Goal: Information Seeking & Learning: Learn about a topic

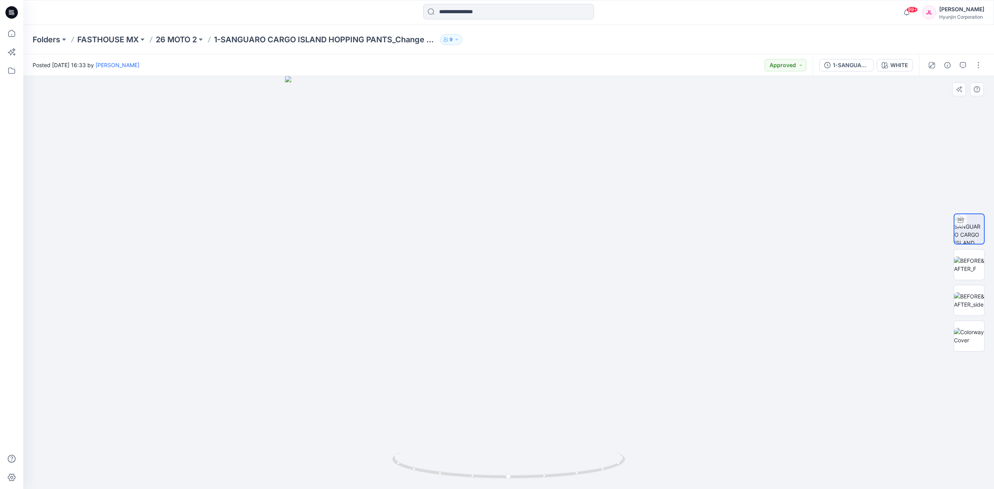
drag, startPoint x: 572, startPoint y: 234, endPoint x: 568, endPoint y: 332, distance: 97.9
click at [568, 332] on img at bounding box center [508, 282] width 447 height 413
drag, startPoint x: 533, startPoint y: 453, endPoint x: 520, endPoint y: 454, distance: 12.4
click at [520, 454] on icon at bounding box center [509, 466] width 235 height 29
click at [800, 323] on div at bounding box center [508, 282] width 971 height 413
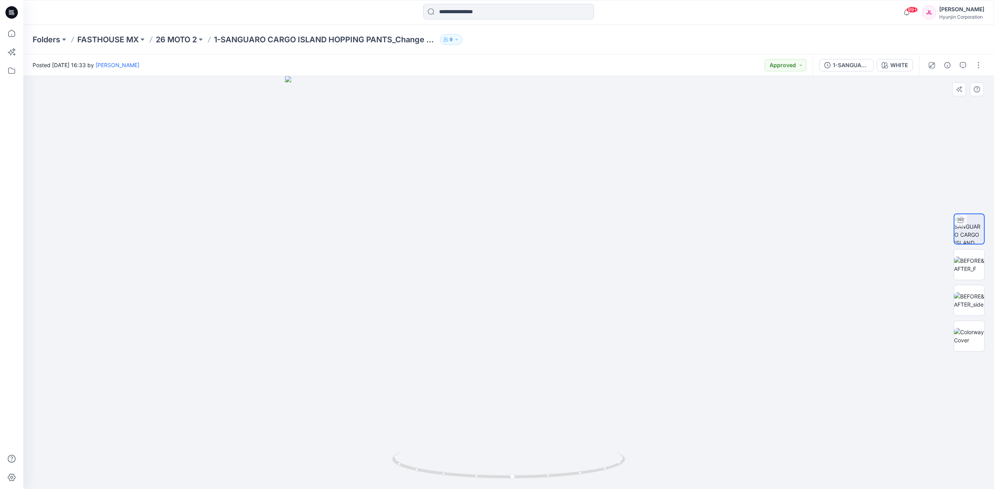
drag, startPoint x: 573, startPoint y: 405, endPoint x: 626, endPoint y: 406, distance: 52.8
click at [626, 406] on img at bounding box center [508, 282] width 447 height 413
drag, startPoint x: 525, startPoint y: 471, endPoint x: 413, endPoint y: 458, distance: 112.2
click at [413, 458] on icon at bounding box center [509, 466] width 235 height 29
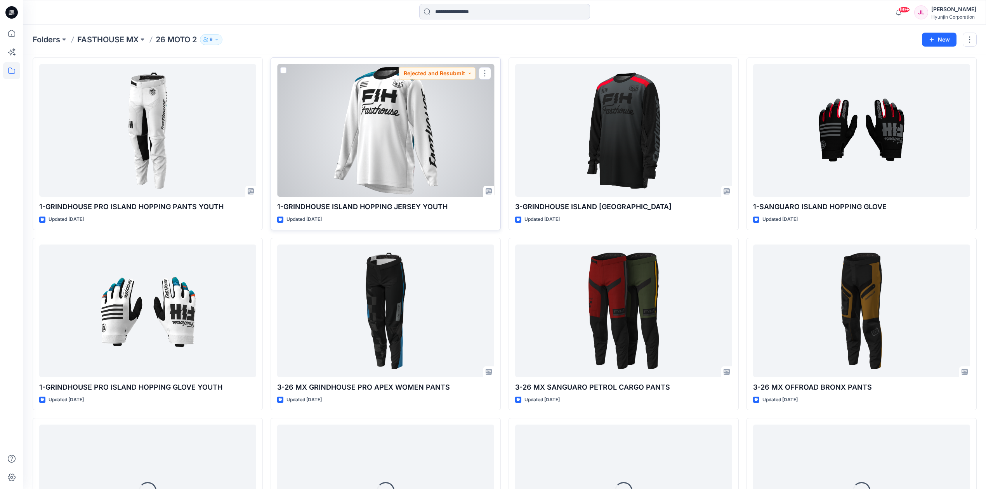
scroll to position [272, 0]
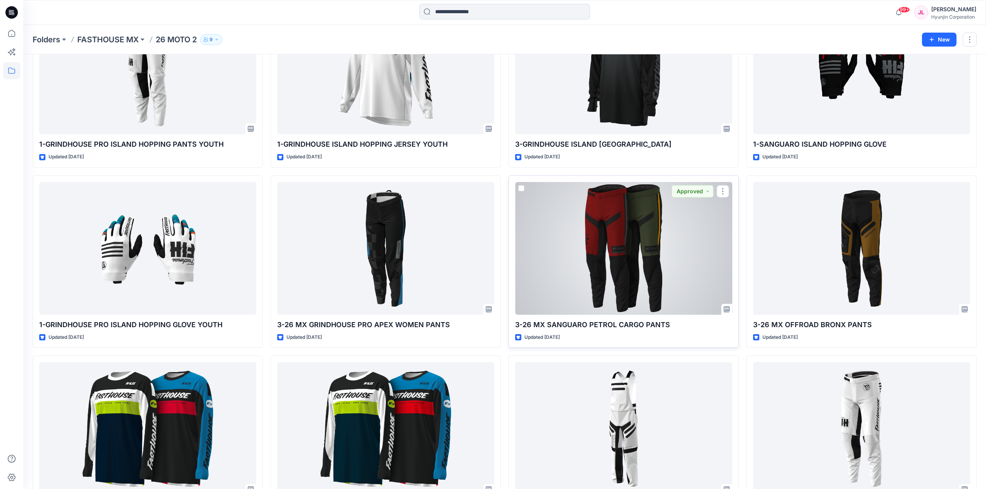
click at [607, 257] on div at bounding box center [623, 248] width 217 height 133
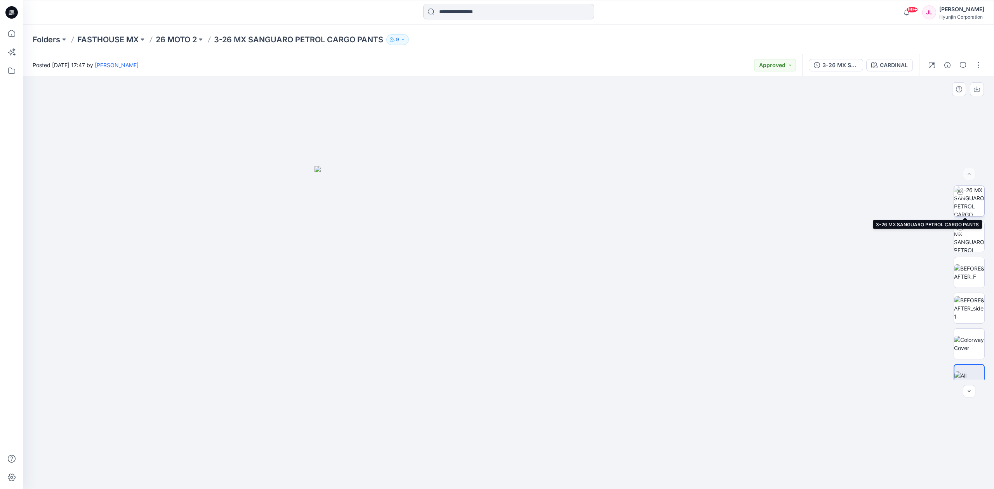
drag, startPoint x: 968, startPoint y: 206, endPoint x: 948, endPoint y: 210, distance: 20.9
click at [968, 207] on img at bounding box center [969, 201] width 30 height 30
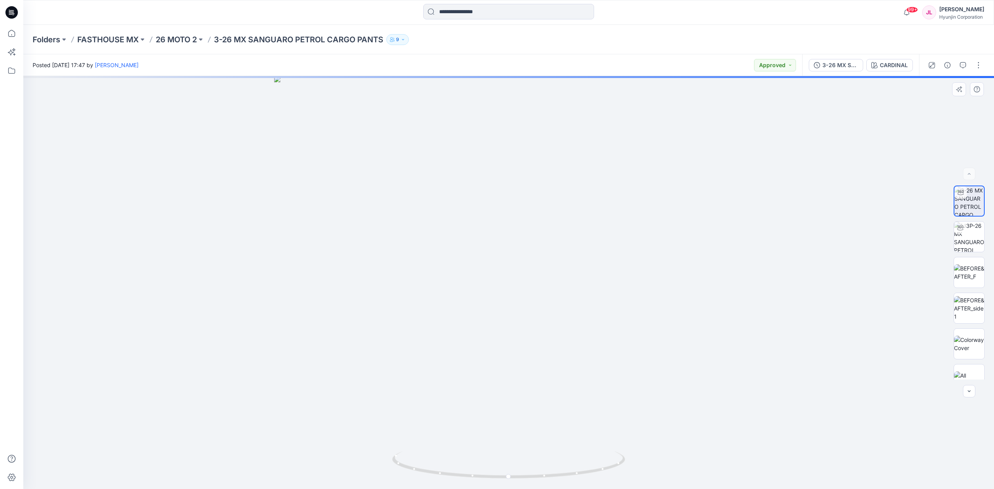
drag, startPoint x: 522, startPoint y: 162, endPoint x: 522, endPoint y: 345, distance: 183.2
click at [522, 348] on img at bounding box center [508, 282] width 469 height 413
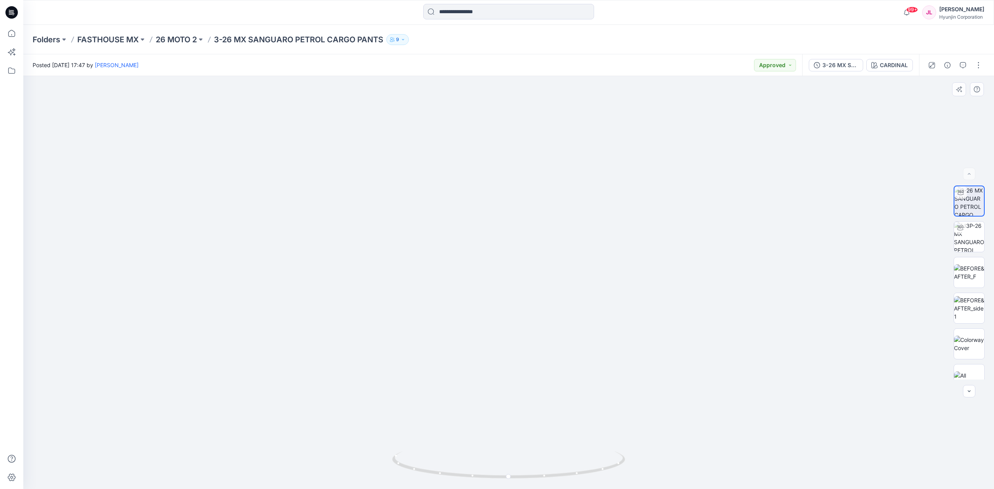
drag, startPoint x: 589, startPoint y: 292, endPoint x: 580, endPoint y: 279, distance: 15.9
click at [580, 279] on img at bounding box center [508, 265] width 469 height 450
drag, startPoint x: 555, startPoint y: 238, endPoint x: 509, endPoint y: 207, distance: 56.2
click at [506, 280] on img at bounding box center [508, 282] width 469 height 413
drag, startPoint x: 511, startPoint y: 273, endPoint x: 504, endPoint y: 218, distance: 56.0
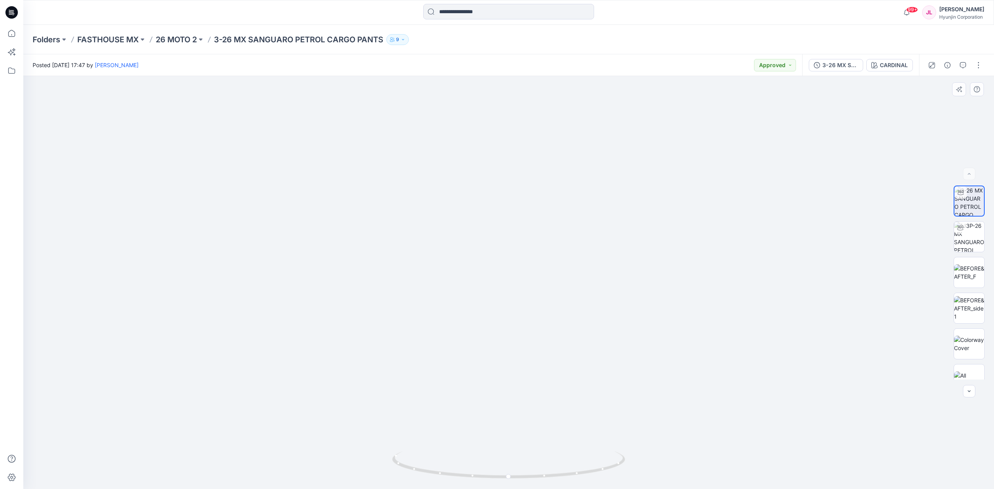
click at [504, 218] on img at bounding box center [509, 255] width 518 height 468
drag, startPoint x: 511, startPoint y: 318, endPoint x: 524, endPoint y: 239, distance: 79.5
click at [524, 239] on img at bounding box center [509, 213] width 518 height 552
drag, startPoint x: 563, startPoint y: 328, endPoint x: 548, endPoint y: 233, distance: 96.3
click at [548, 233] on img at bounding box center [509, 165] width 518 height 647
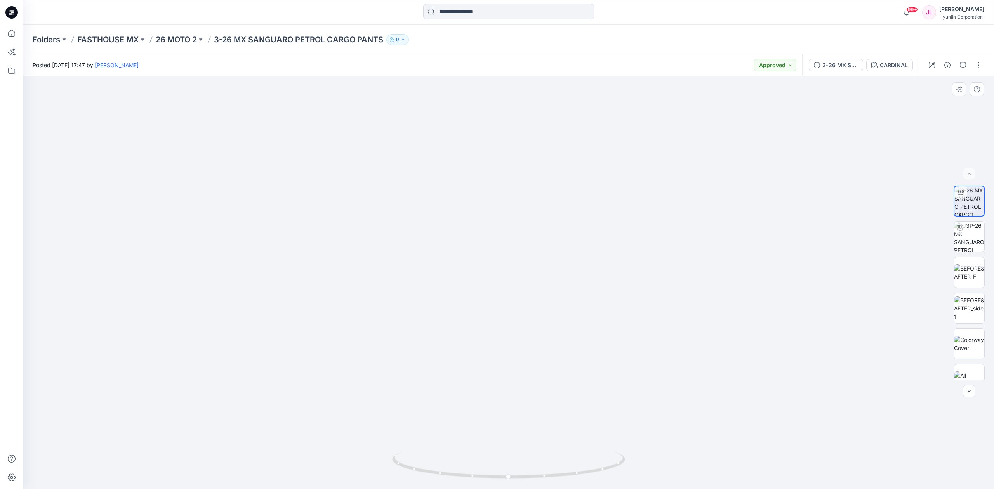
drag, startPoint x: 518, startPoint y: 325, endPoint x: 524, endPoint y: 345, distance: 21.6
click at [524, 331] on img at bounding box center [509, 169] width 518 height 639
drag, startPoint x: 601, startPoint y: 469, endPoint x: 500, endPoint y: 440, distance: 105.2
click at [493, 472] on icon at bounding box center [509, 466] width 235 height 29
drag, startPoint x: 545, startPoint y: 198, endPoint x: 536, endPoint y: 306, distance: 108.7
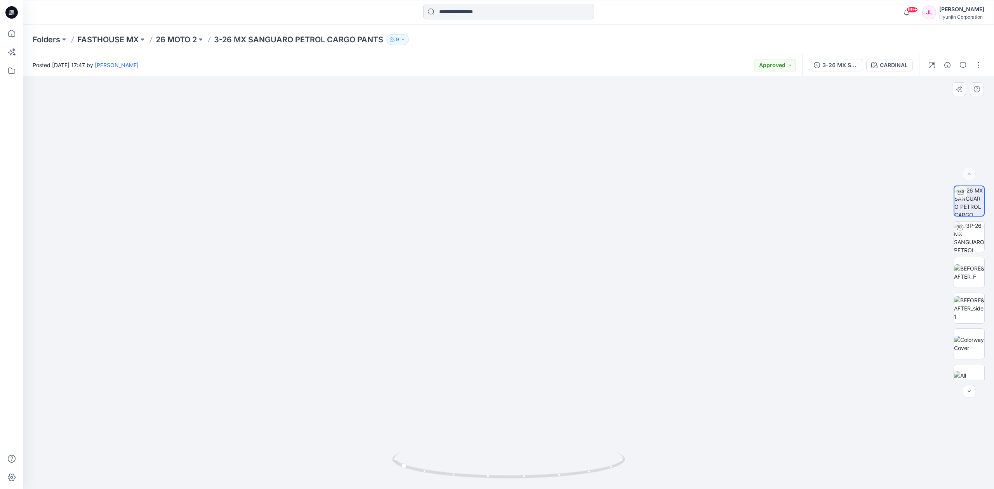
click at [547, 379] on img at bounding box center [509, 260] width 518 height 457
drag, startPoint x: 522, startPoint y: 252, endPoint x: 521, endPoint y: 165, distance: 86.6
click at [521, 165] on img at bounding box center [509, 228] width 518 height 521
drag, startPoint x: 494, startPoint y: 350, endPoint x: 483, endPoint y: 266, distance: 84.9
click at [483, 266] on img at bounding box center [509, 175] width 518 height 627
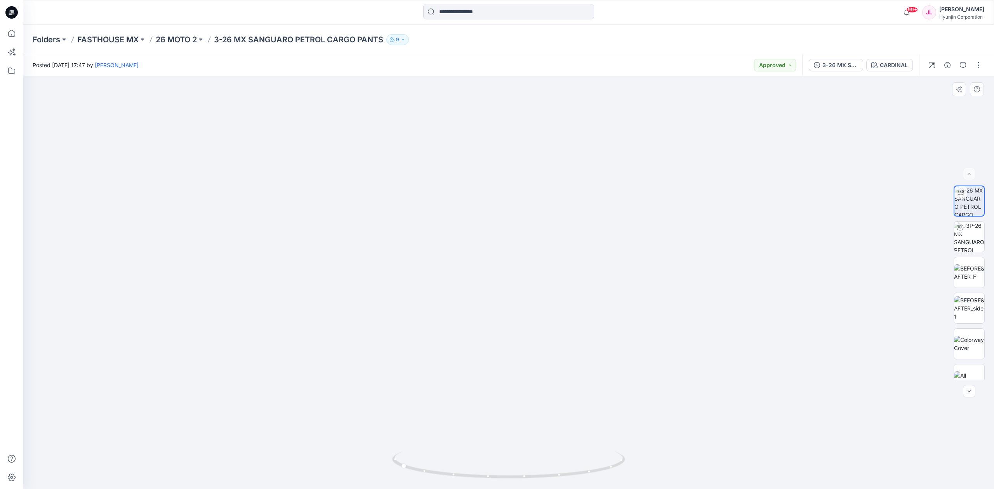
drag, startPoint x: 478, startPoint y: 348, endPoint x: 480, endPoint y: 389, distance: 40.8
click at [479, 389] on img at bounding box center [509, 195] width 518 height 587
drag, startPoint x: 495, startPoint y: 309, endPoint x: 471, endPoint y: 263, distance: 51.4
click at [471, 263] on img at bounding box center [509, 195] width 518 height 589
click at [901, 63] on div "CARDINAL" at bounding box center [894, 65] width 28 height 9
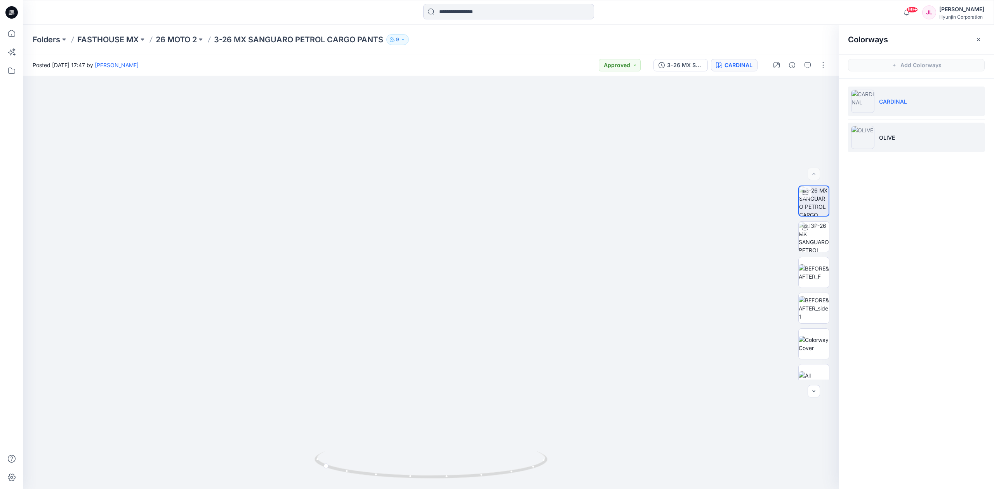
click at [884, 136] on p "OLIVE" at bounding box center [887, 138] width 16 height 8
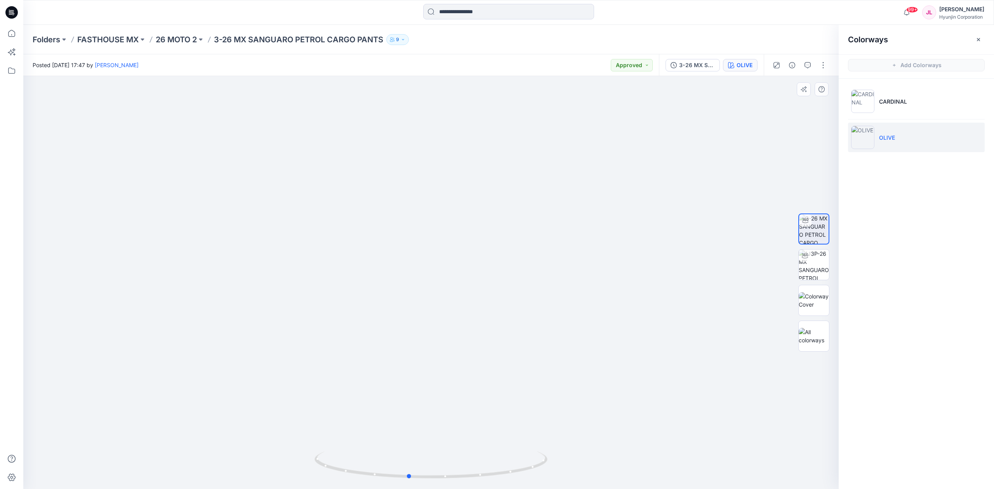
drag, startPoint x: 545, startPoint y: 458, endPoint x: 515, endPoint y: 450, distance: 31.4
click at [524, 452] on icon at bounding box center [431, 466] width 235 height 29
